Goal: Task Accomplishment & Management: Complete application form

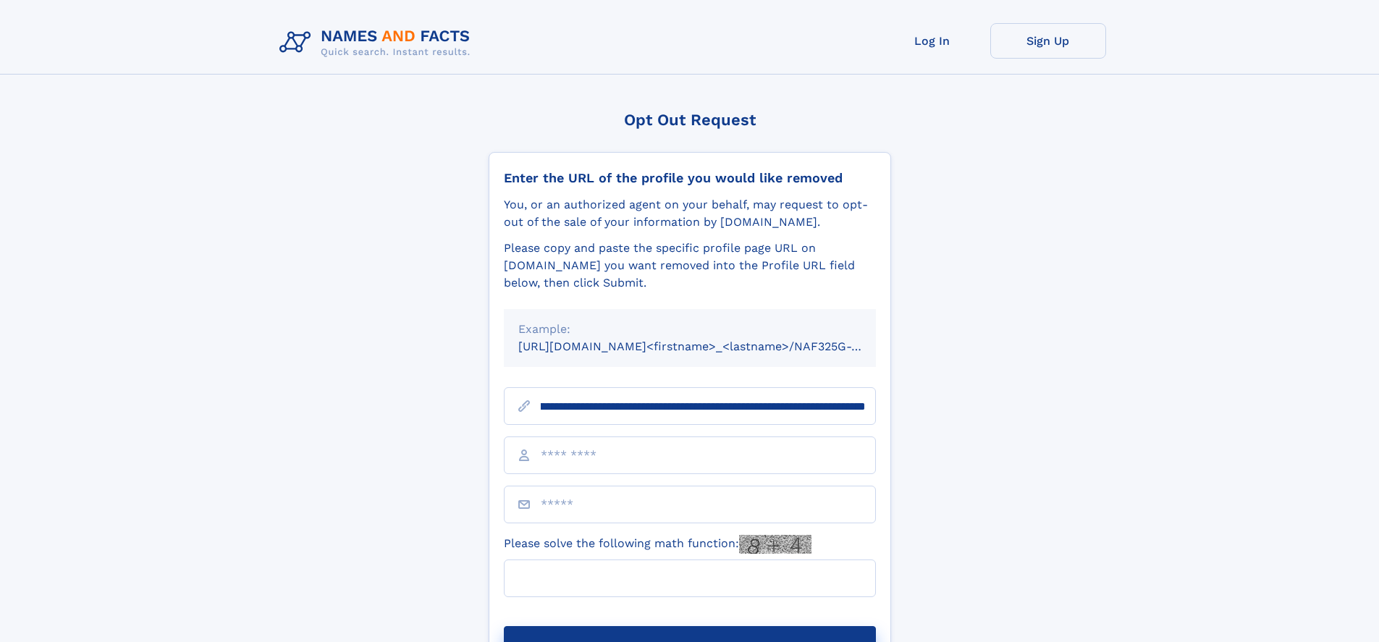
scroll to position [0, 172]
type input "**********"
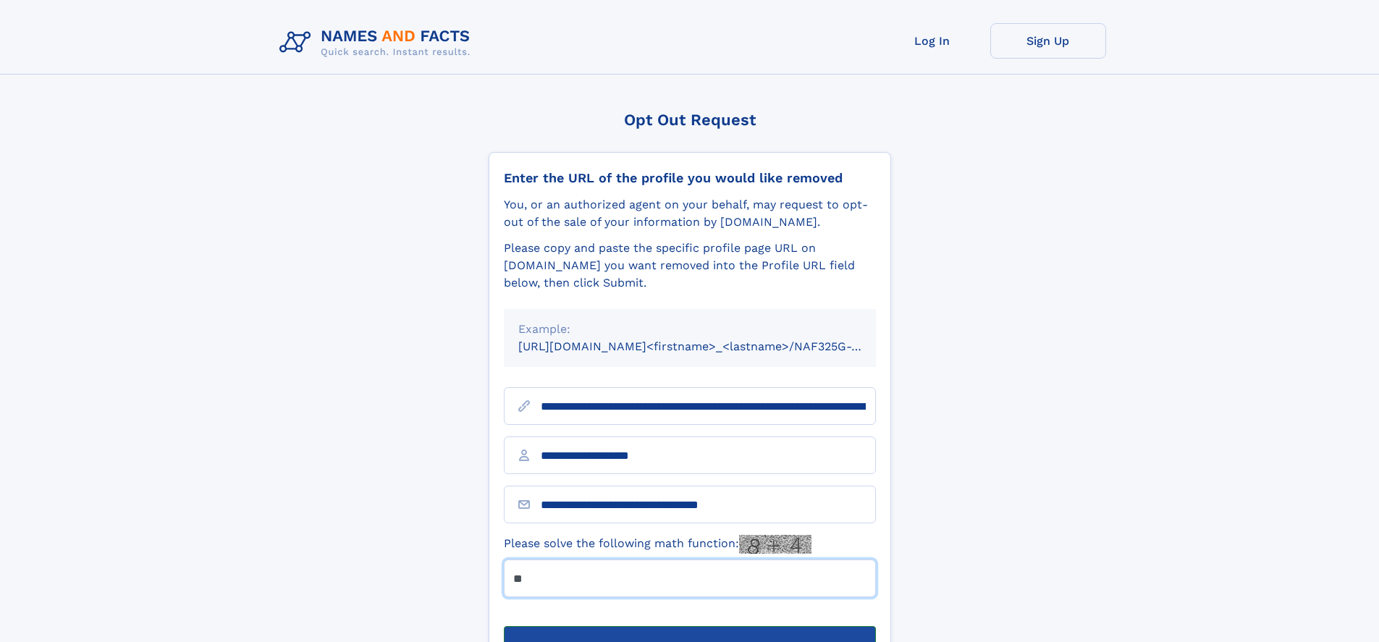
type input "**"
click at [689, 626] on button "Submit Opt Out Request" at bounding box center [690, 649] width 372 height 46
